Goal: Information Seeking & Learning: Learn about a topic

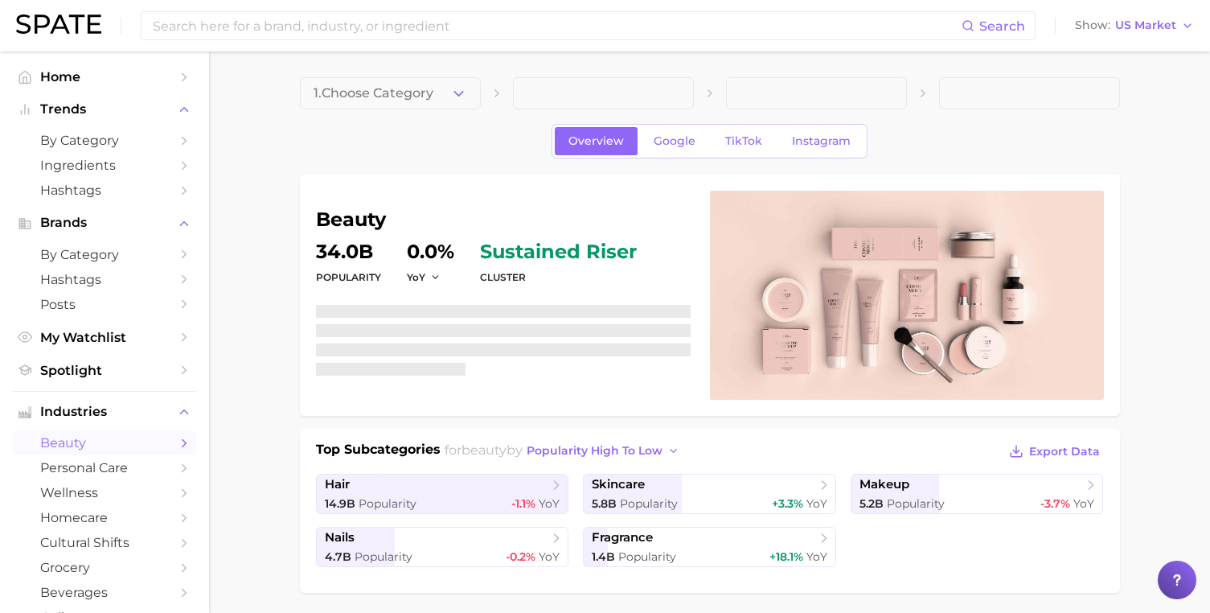
click at [492, 10] on div "Search Show US Market" at bounding box center [605, 25] width 1178 height 51
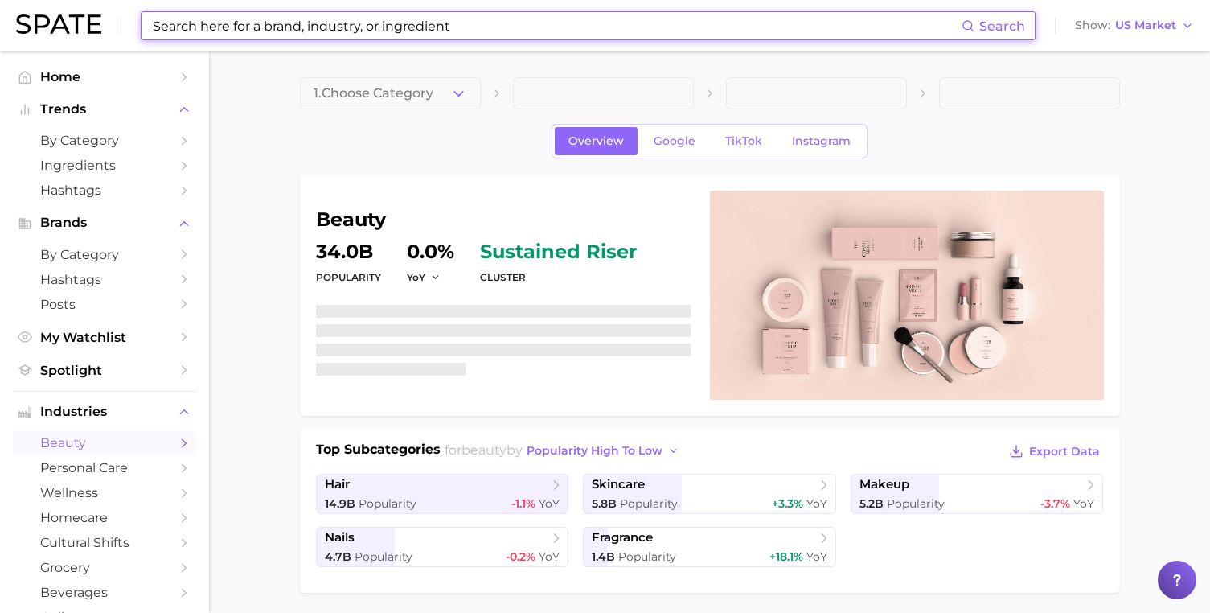
click at [486, 26] on input at bounding box center [556, 25] width 811 height 27
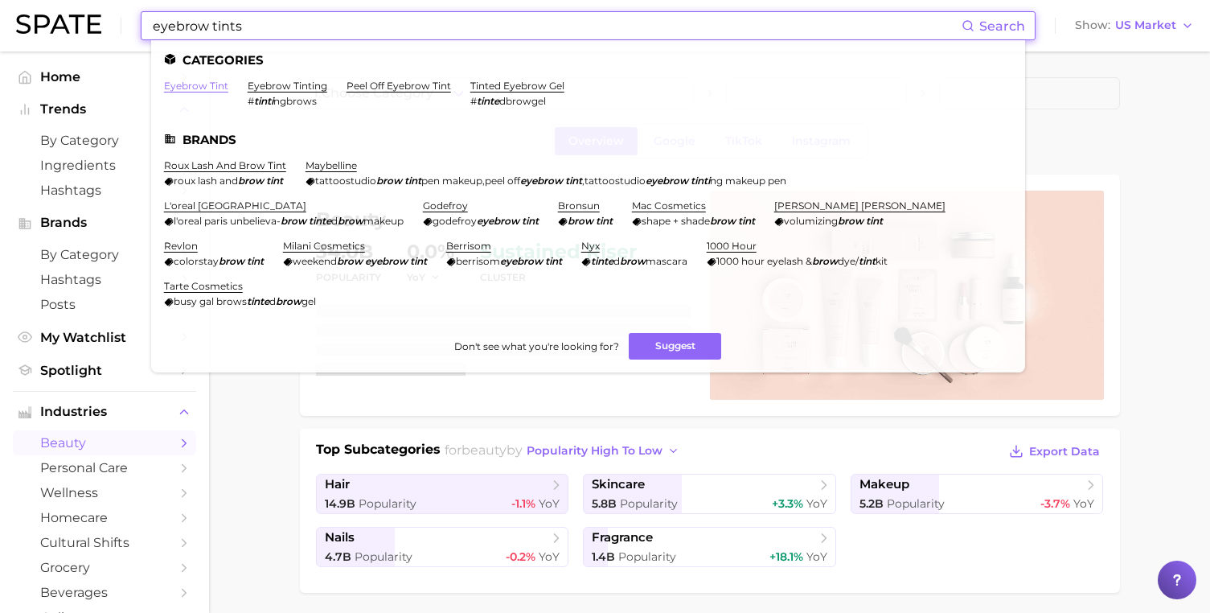
type input "eyebrow tints"
click at [215, 83] on link "eyebrow tint" at bounding box center [196, 86] width 64 height 12
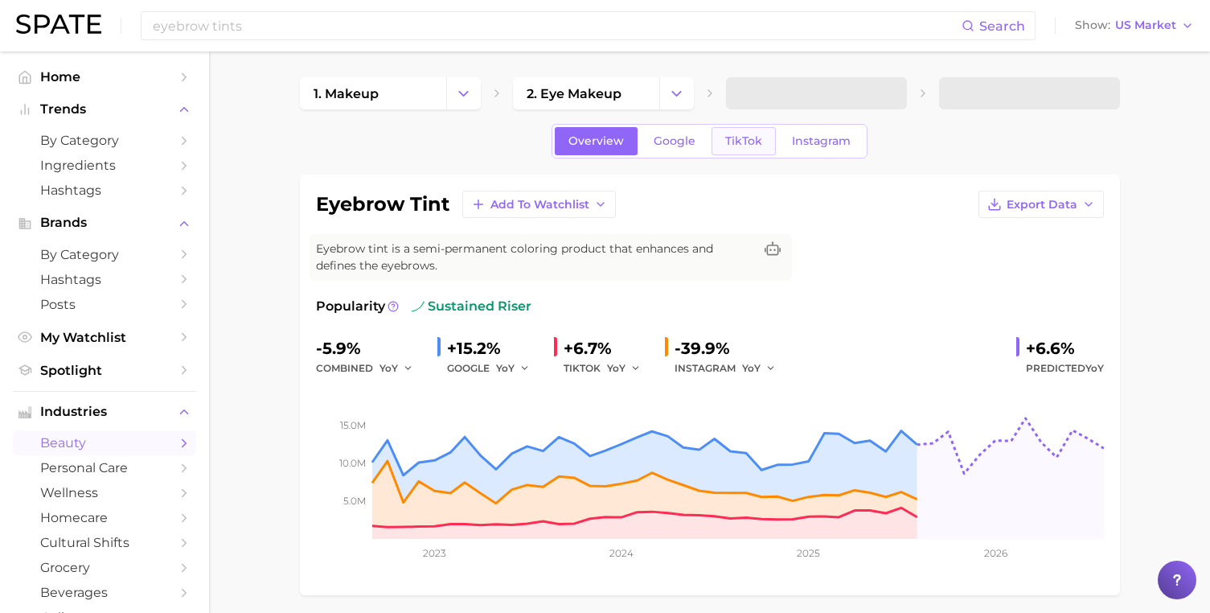
click at [739, 147] on link "TikTok" at bounding box center [744, 141] width 64 height 28
